Goal: Information Seeking & Learning: Compare options

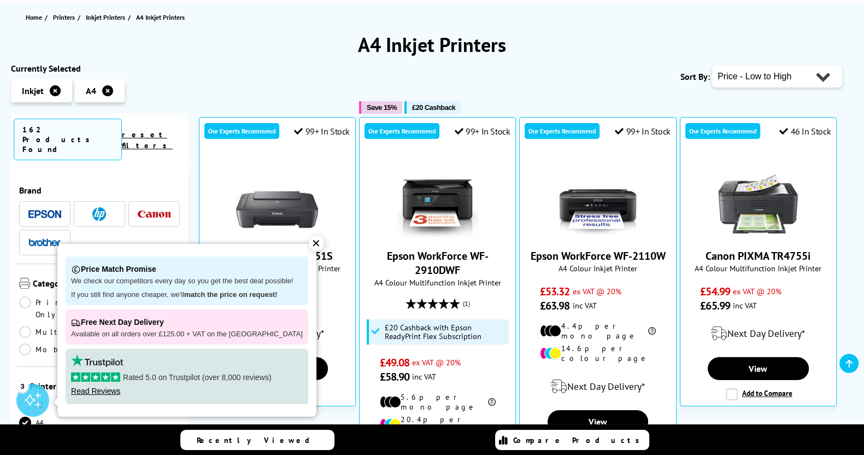
click at [309, 238] on div "✕" at bounding box center [316, 243] width 15 height 15
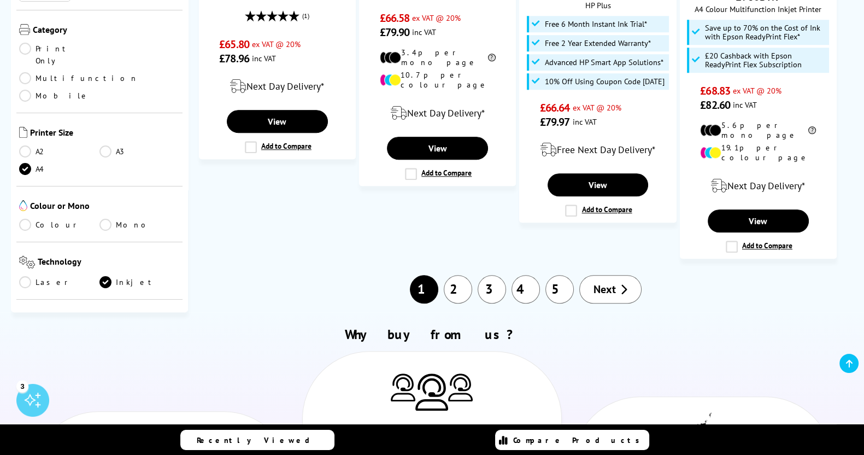
scroll to position [1259, 0]
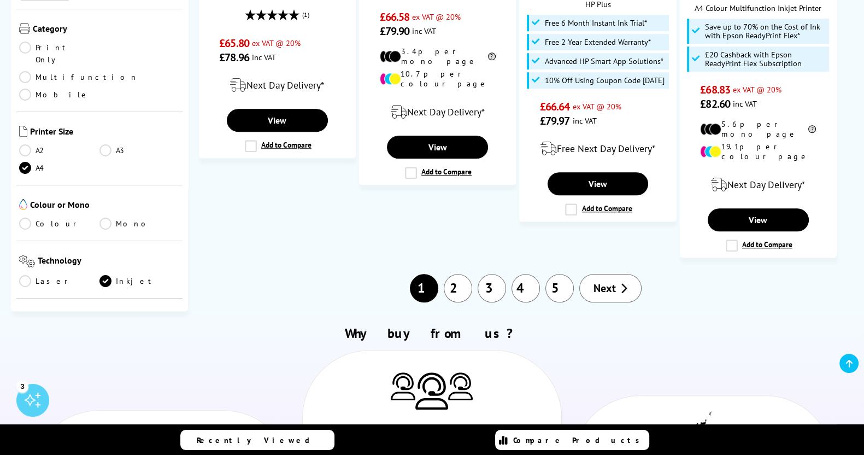
click at [465, 274] on link "2" at bounding box center [458, 288] width 28 height 28
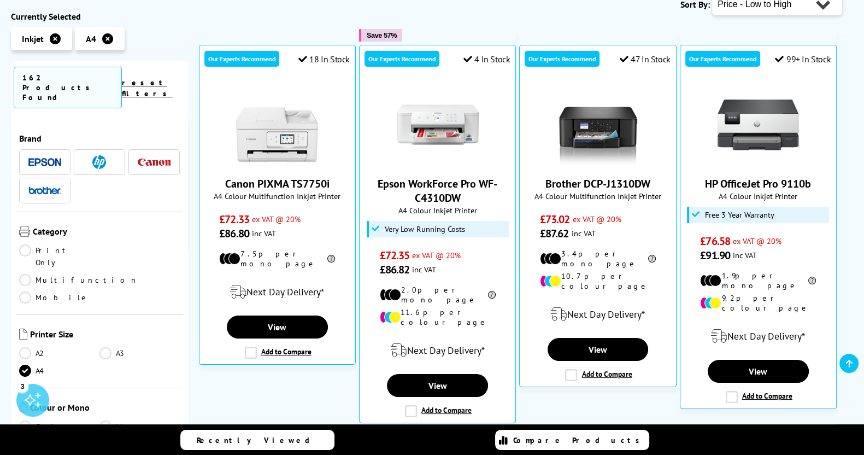
scroll to position [199, 0]
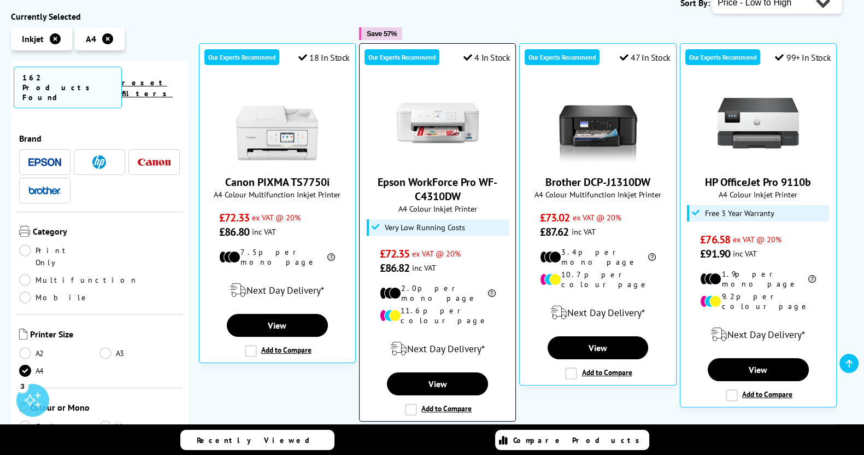
click at [454, 184] on link "Epson WorkForce Pro WF-C4310DW" at bounding box center [438, 189] width 120 height 28
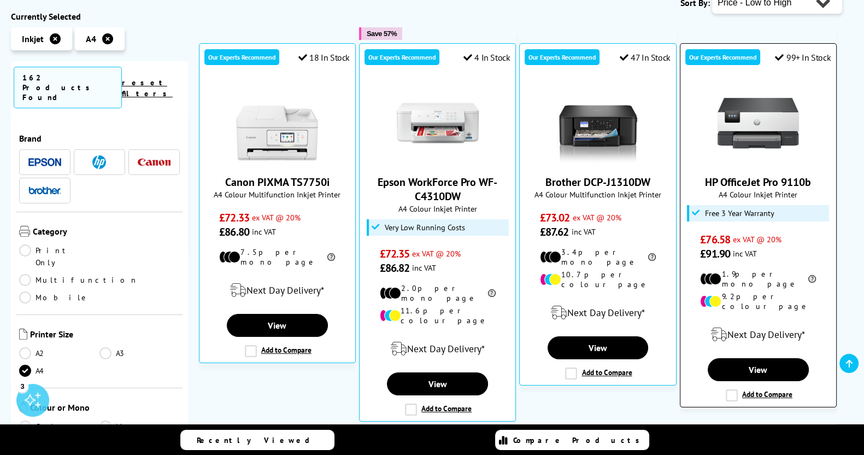
click at [755, 184] on link "HP OfficeJet Pro 9110b" at bounding box center [758, 182] width 106 height 14
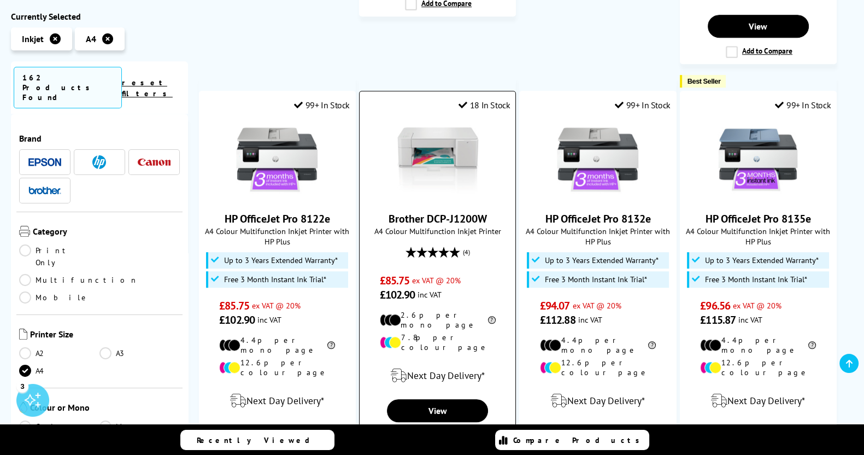
scroll to position [1014, 0]
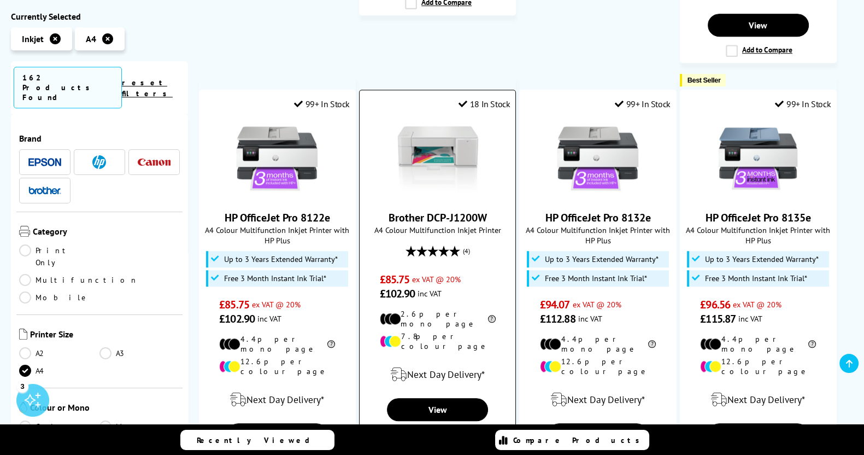
click at [473, 210] on link "Brother DCP-J1200W" at bounding box center [437, 217] width 98 height 14
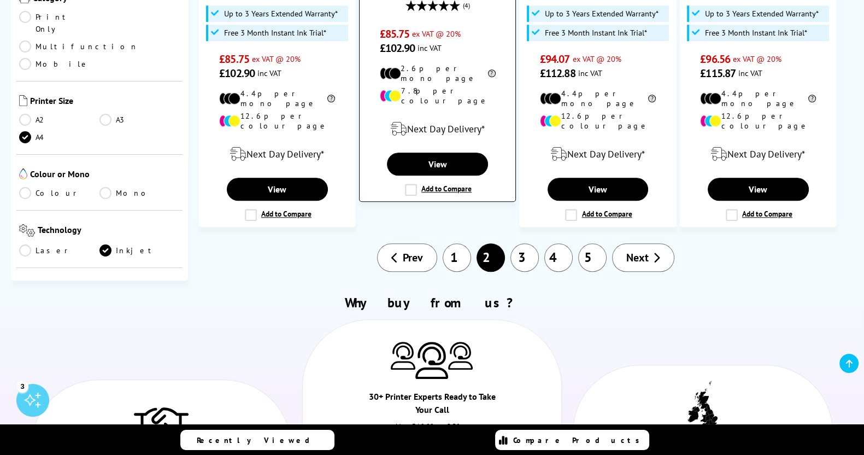
scroll to position [1260, 0]
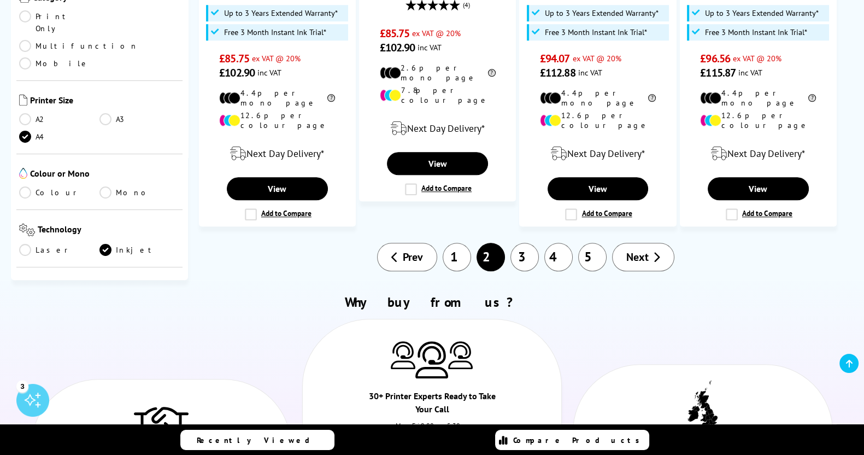
click at [517, 243] on link "3" at bounding box center [524, 257] width 28 height 28
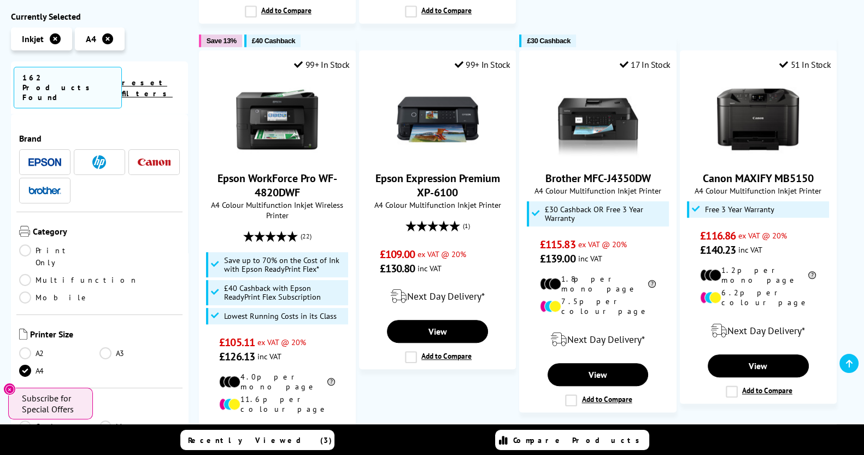
scroll to position [1013, 0]
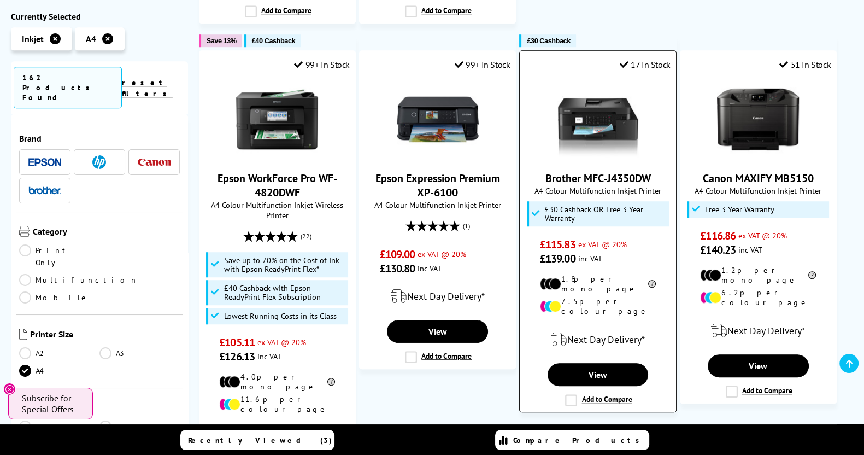
click at [595, 171] on link "Brother MFC-J4350DW" at bounding box center [597, 178] width 105 height 14
